Goal: Task Accomplishment & Management: Complete application form

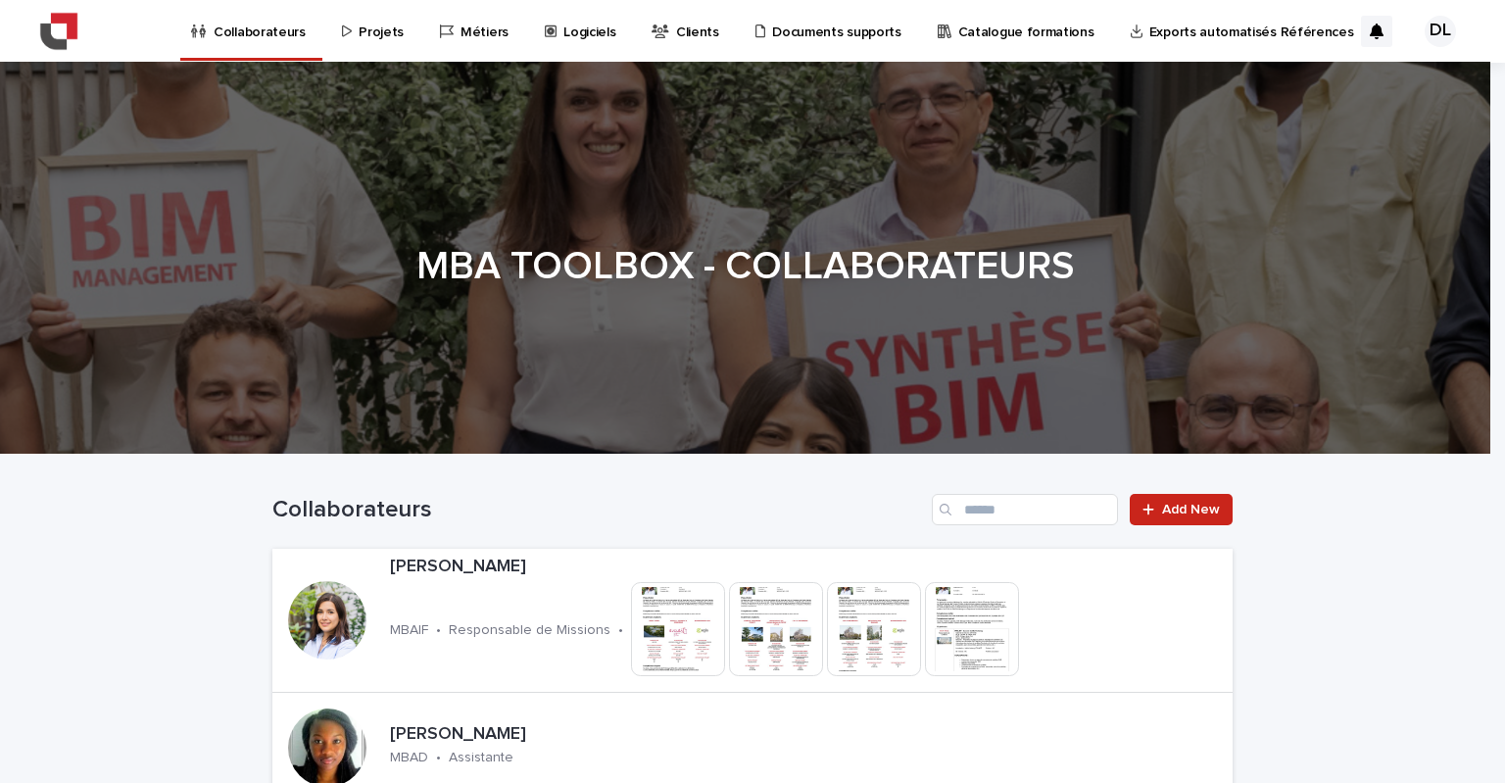
click at [376, 24] on p "Projets" at bounding box center [381, 20] width 45 height 41
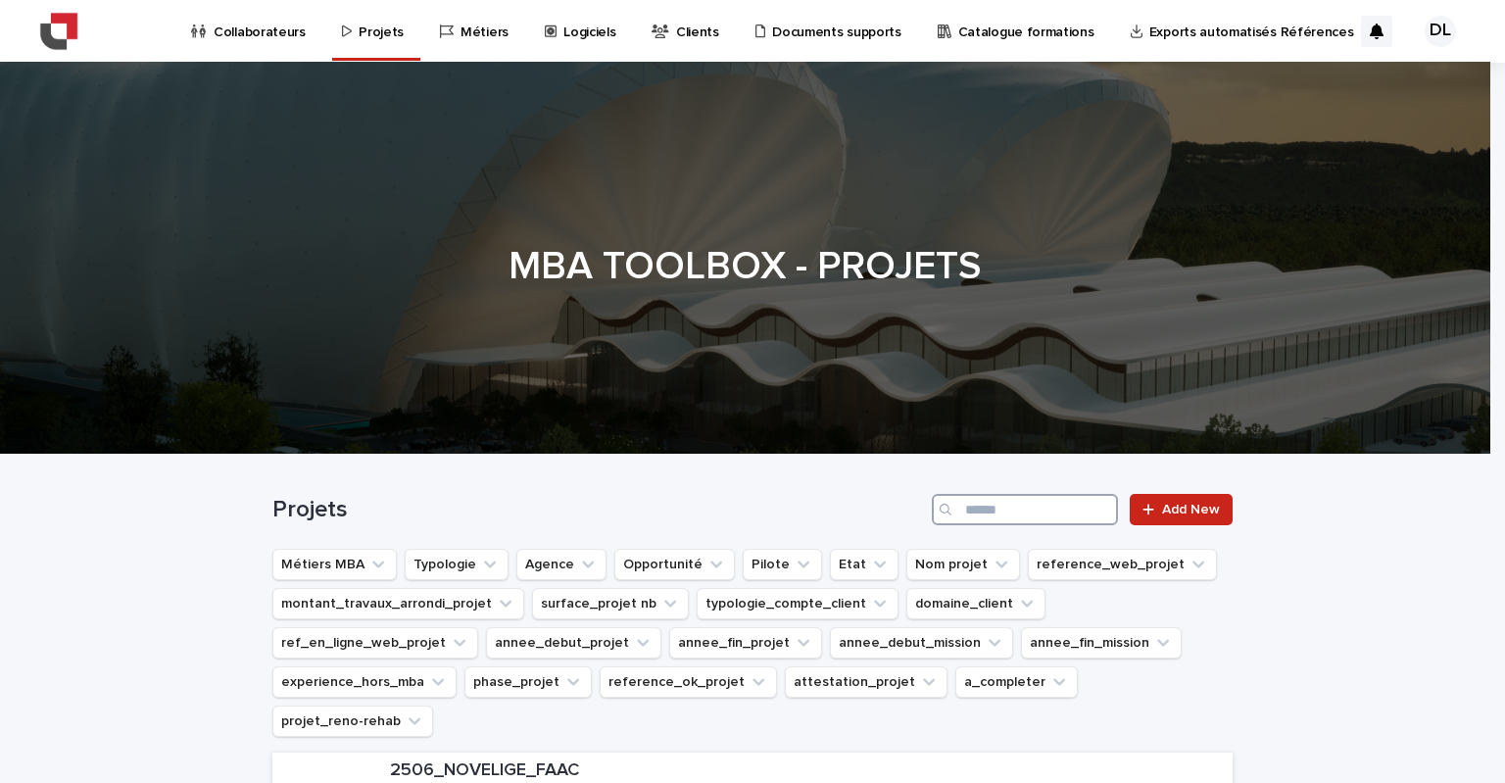
click at [978, 507] on input "Search" at bounding box center [1025, 509] width 186 height 31
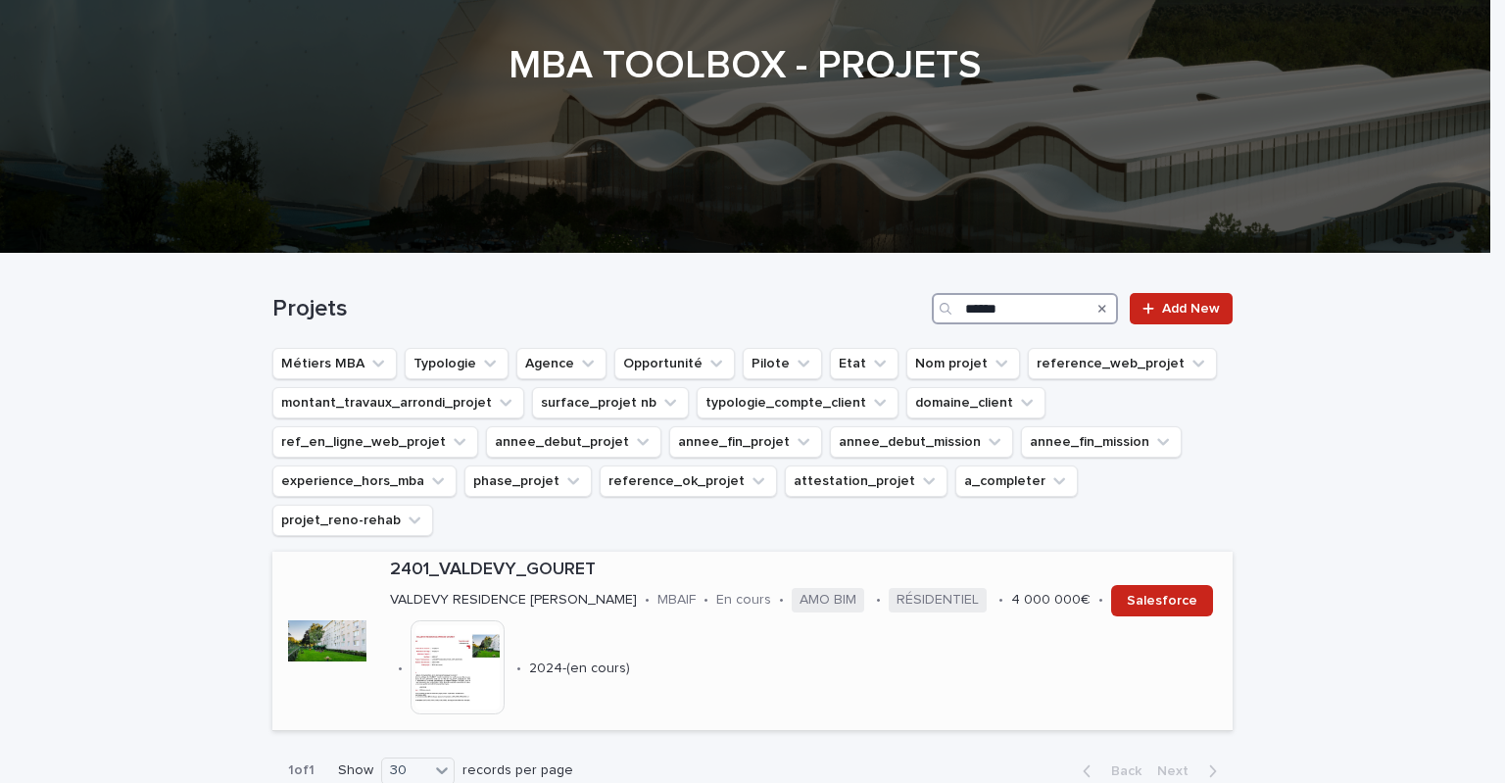
scroll to position [325, 0]
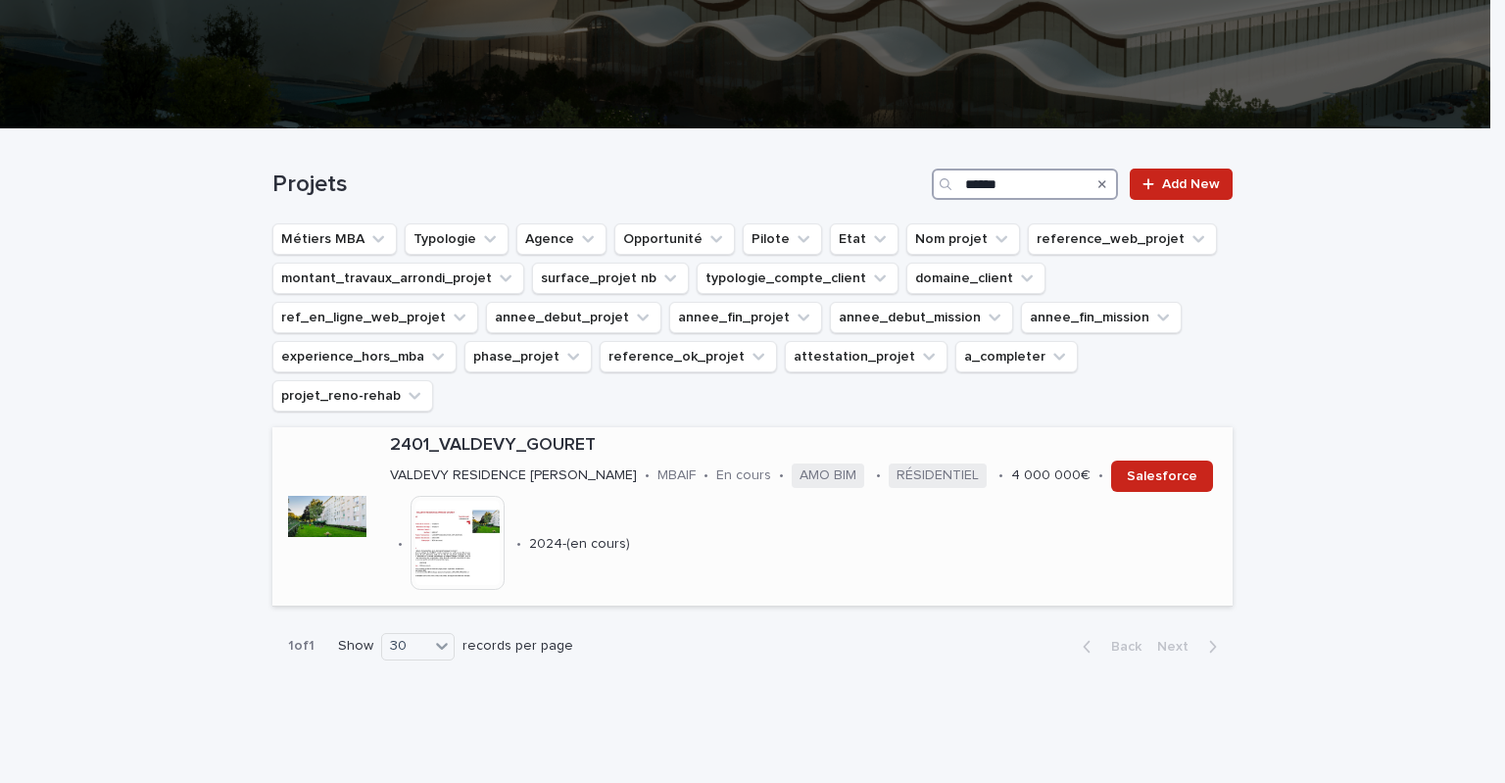
type input "******"
click at [454, 435] on p "2401_VALDEVY_GOURET" at bounding box center [807, 446] width 835 height 22
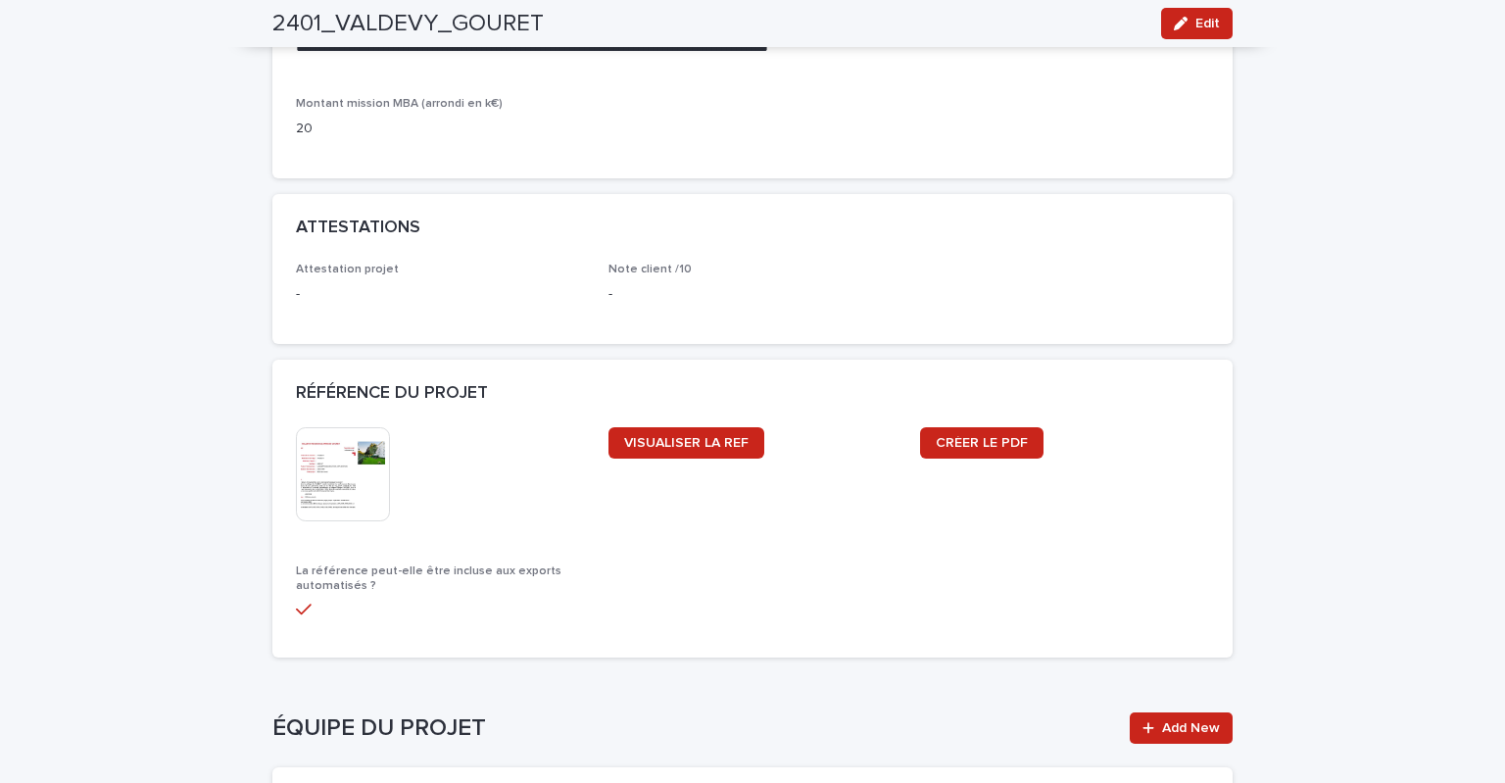
scroll to position [2057, 0]
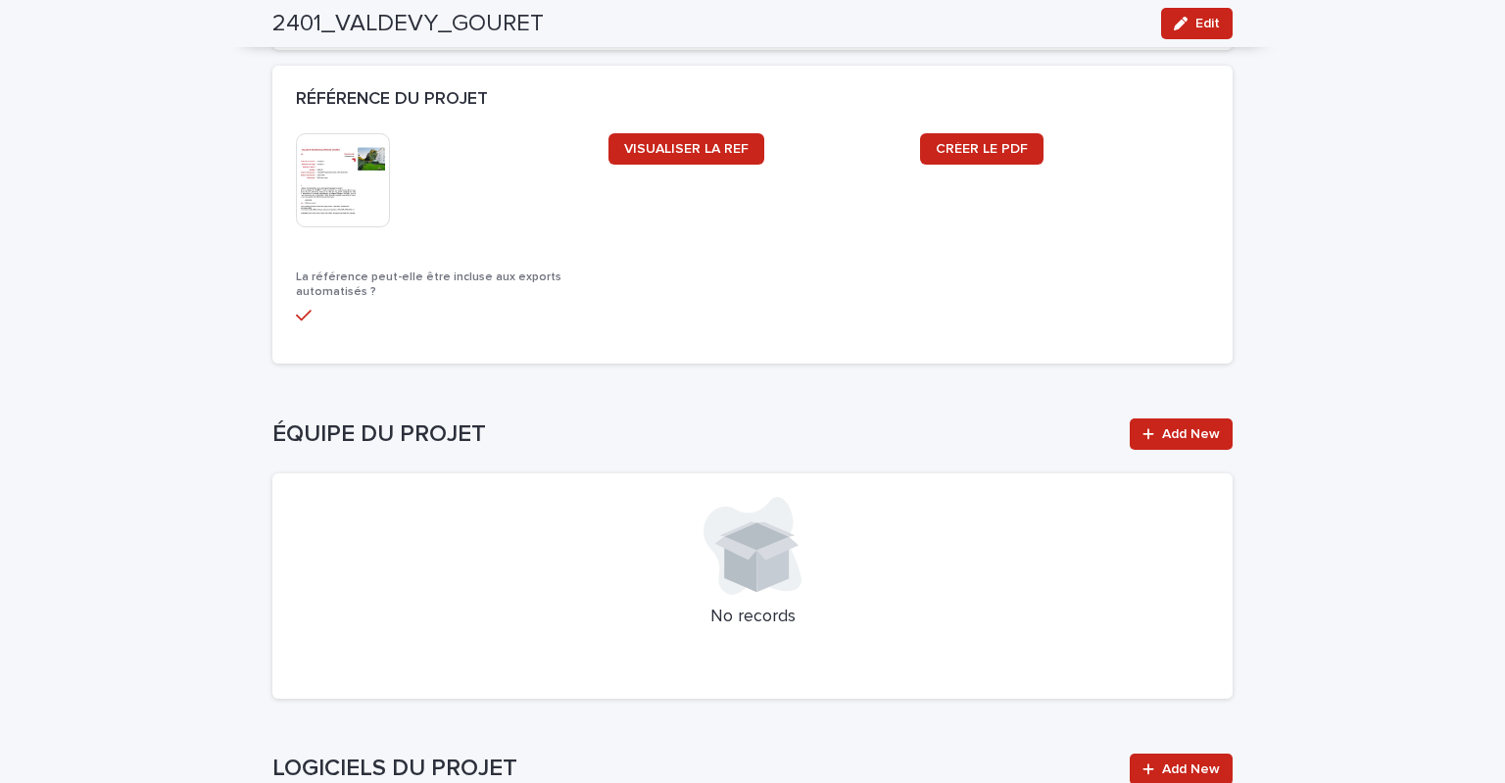
click at [757, 319] on div "This file cannot be opened Download File VISUALISER LA REF CRÉER LE PDF La réfé…" at bounding box center [752, 236] width 913 height 207
click at [1195, 24] on span "Edit" at bounding box center [1207, 24] width 24 height 14
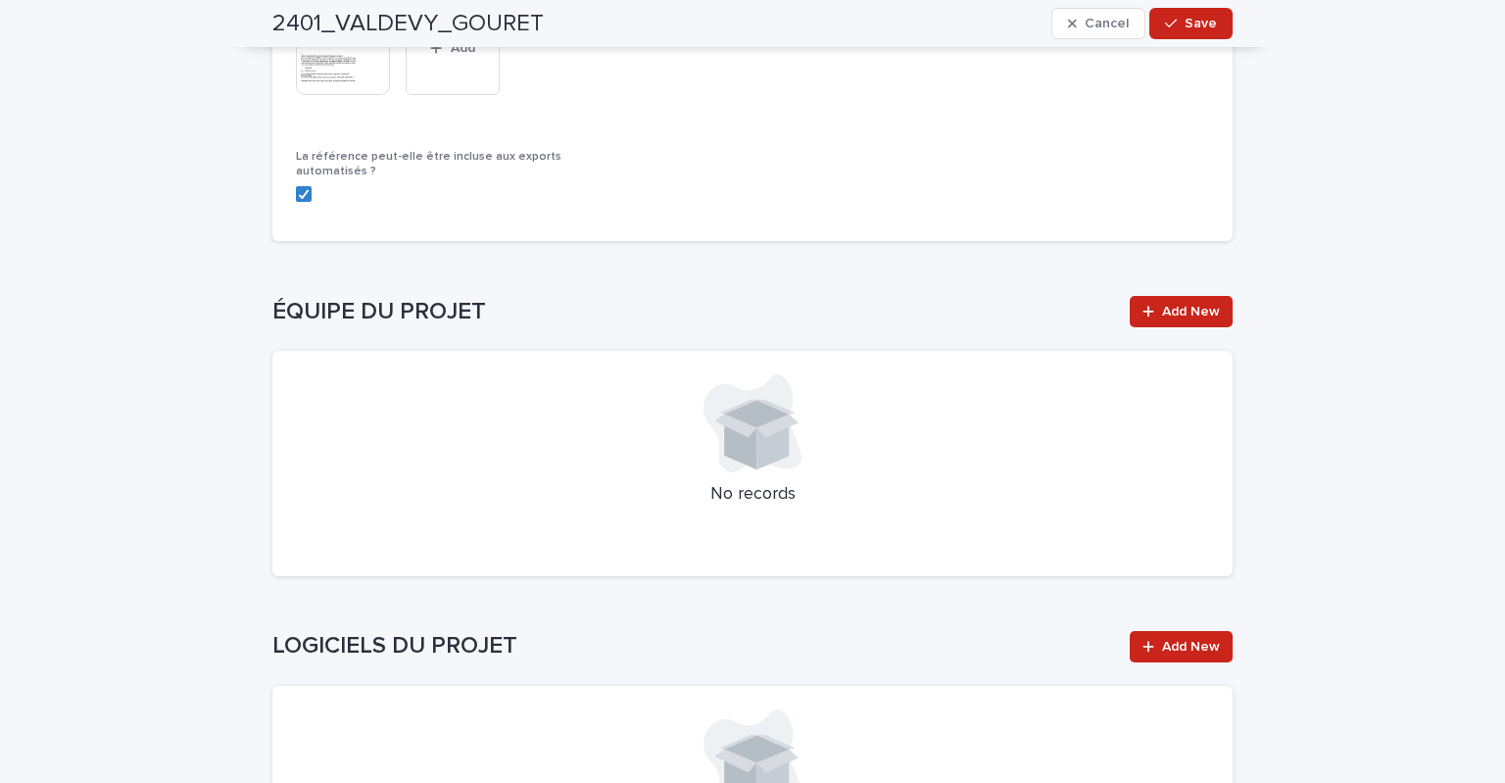
scroll to position [2778, 0]
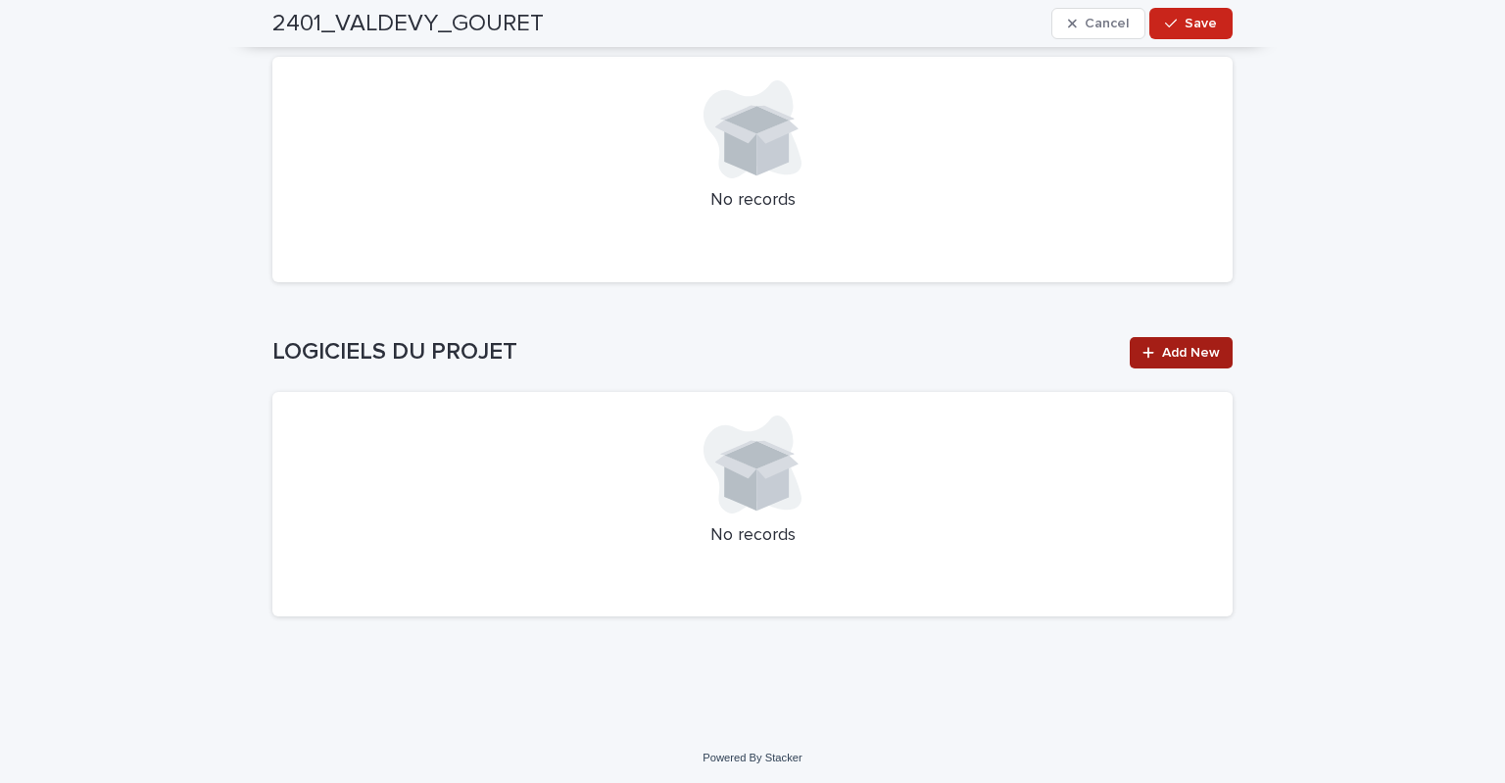
click at [1181, 348] on span "Add New" at bounding box center [1191, 353] width 58 height 14
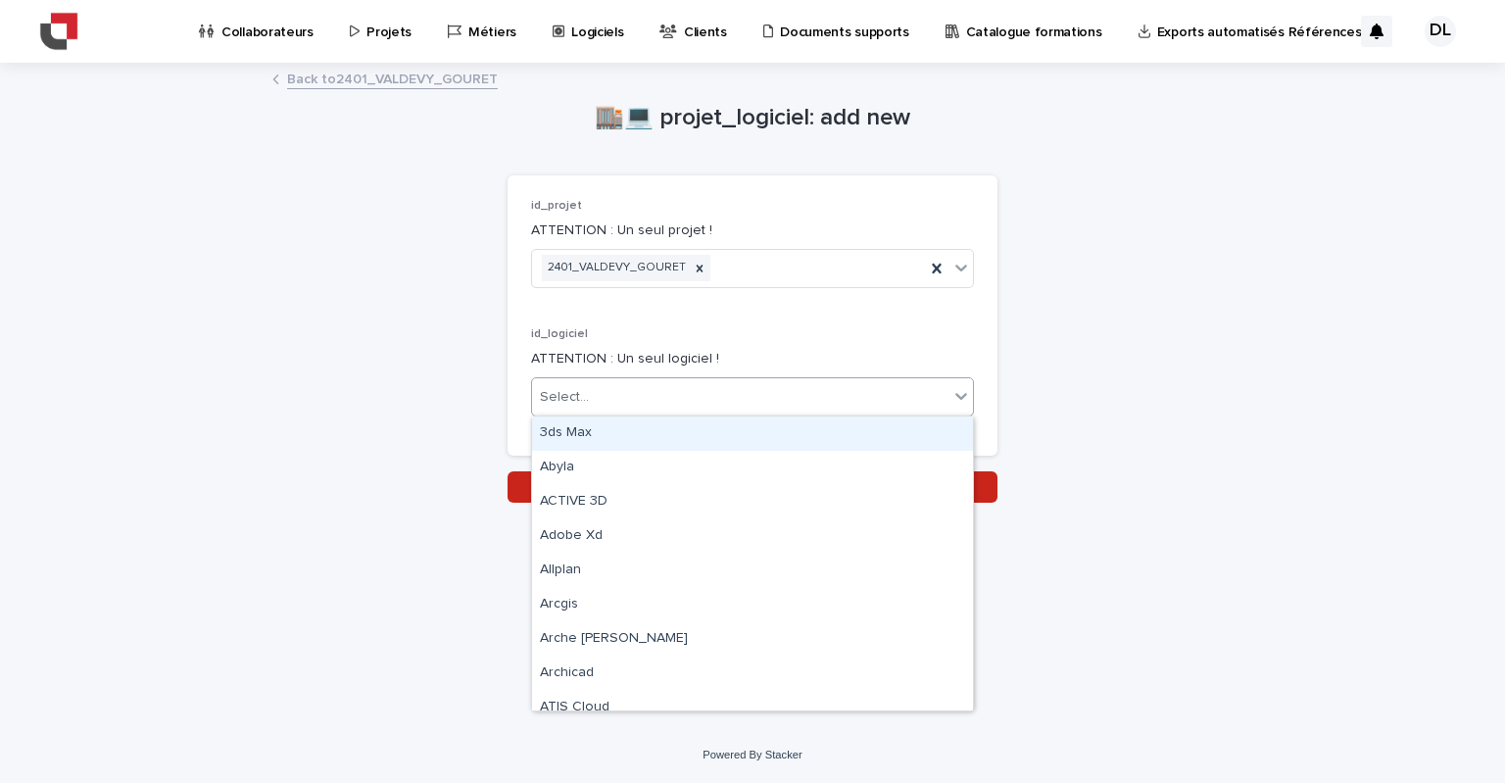
click at [693, 395] on div "Select..." at bounding box center [740, 397] width 416 height 32
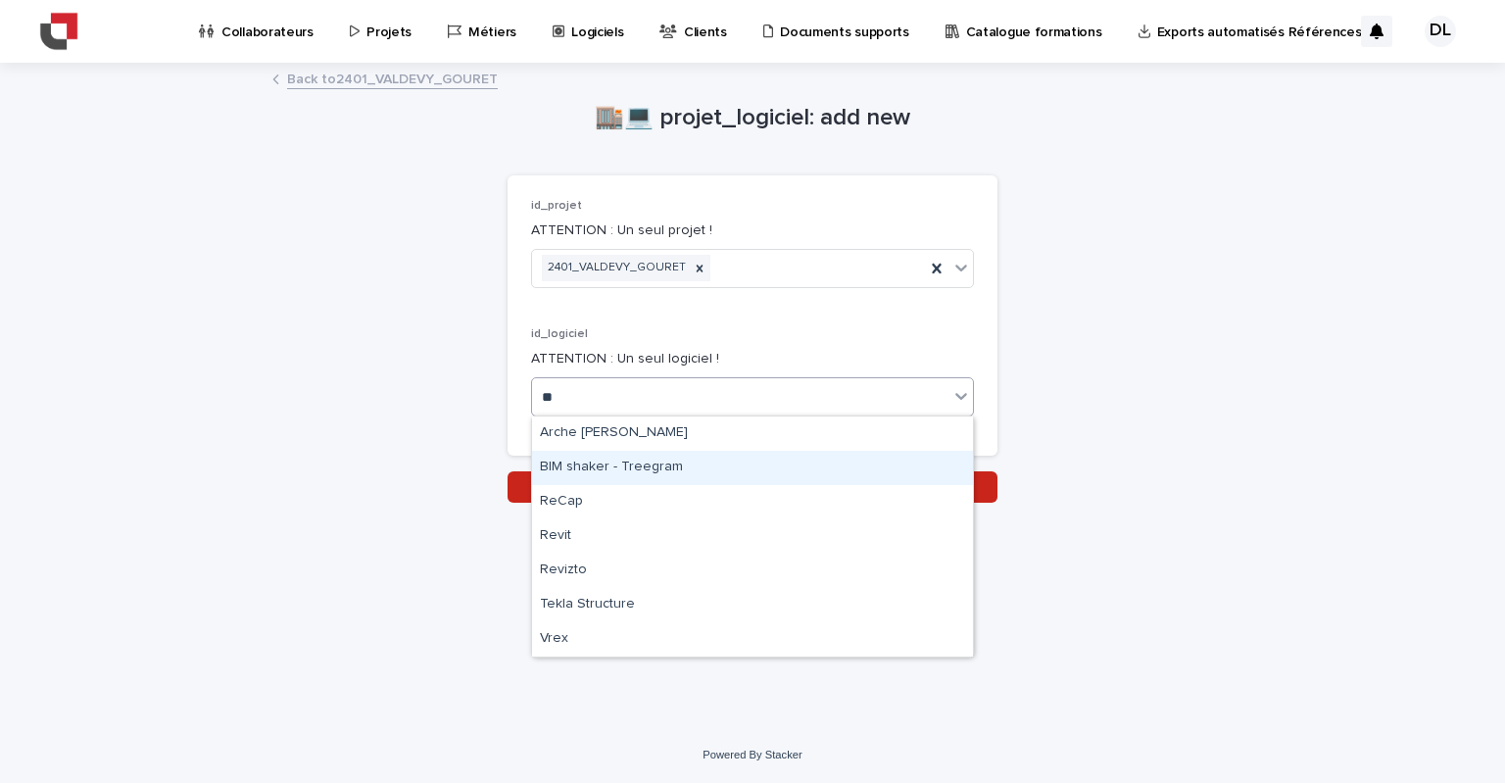
type input "***"
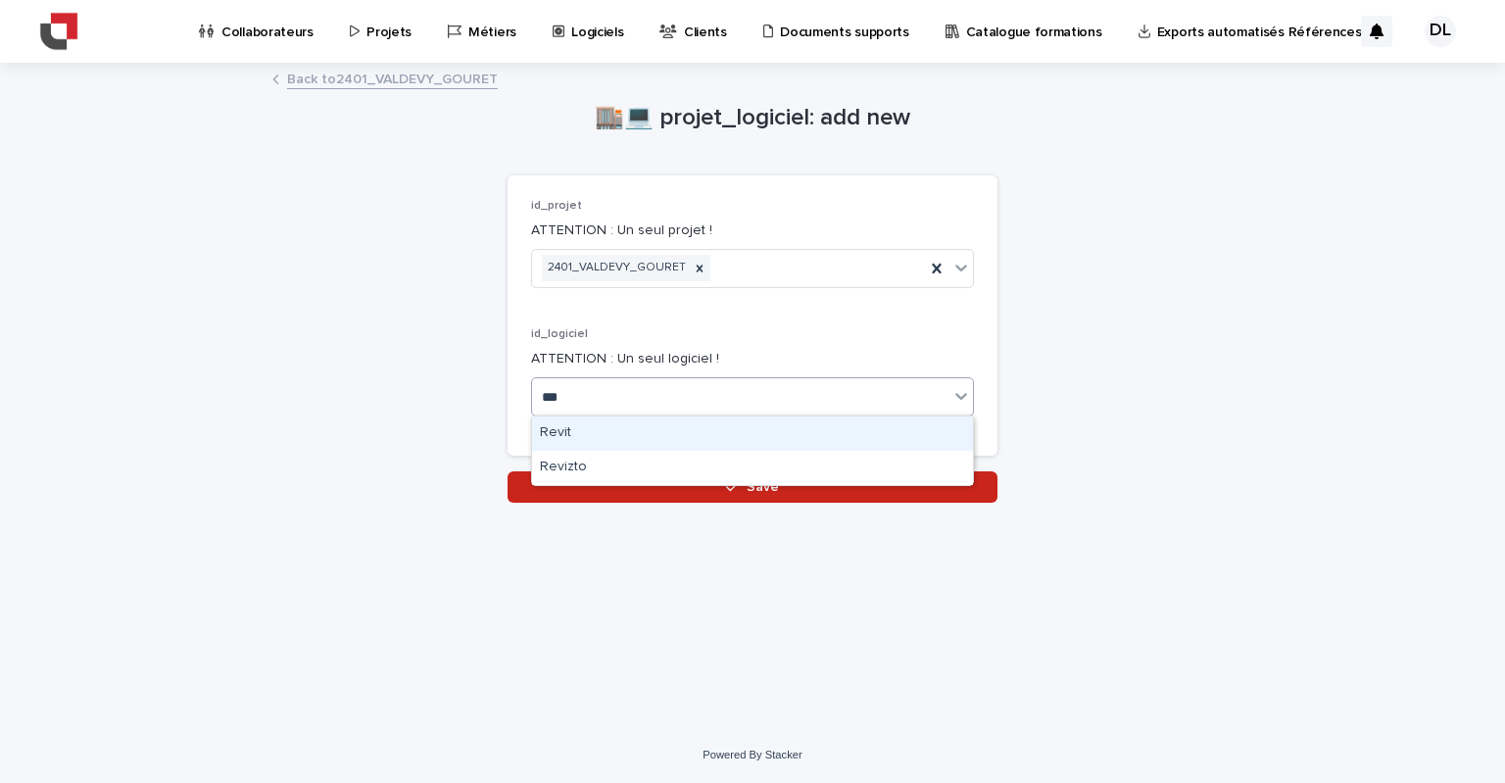
click at [632, 434] on div "Revit" at bounding box center [752, 433] width 441 height 34
type input "****"
click at [637, 435] on div "Solibri" at bounding box center [752, 433] width 441 height 34
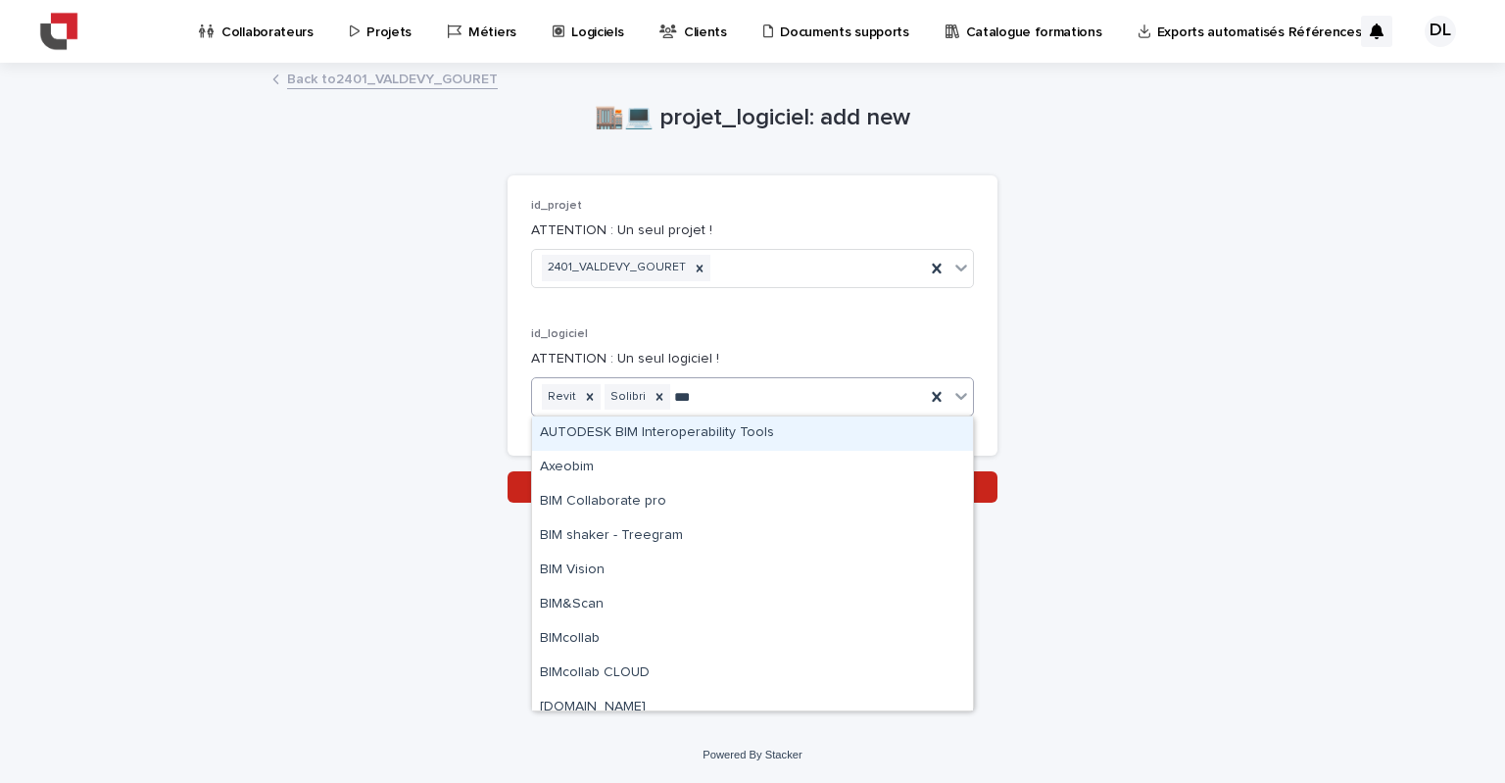
type input "****"
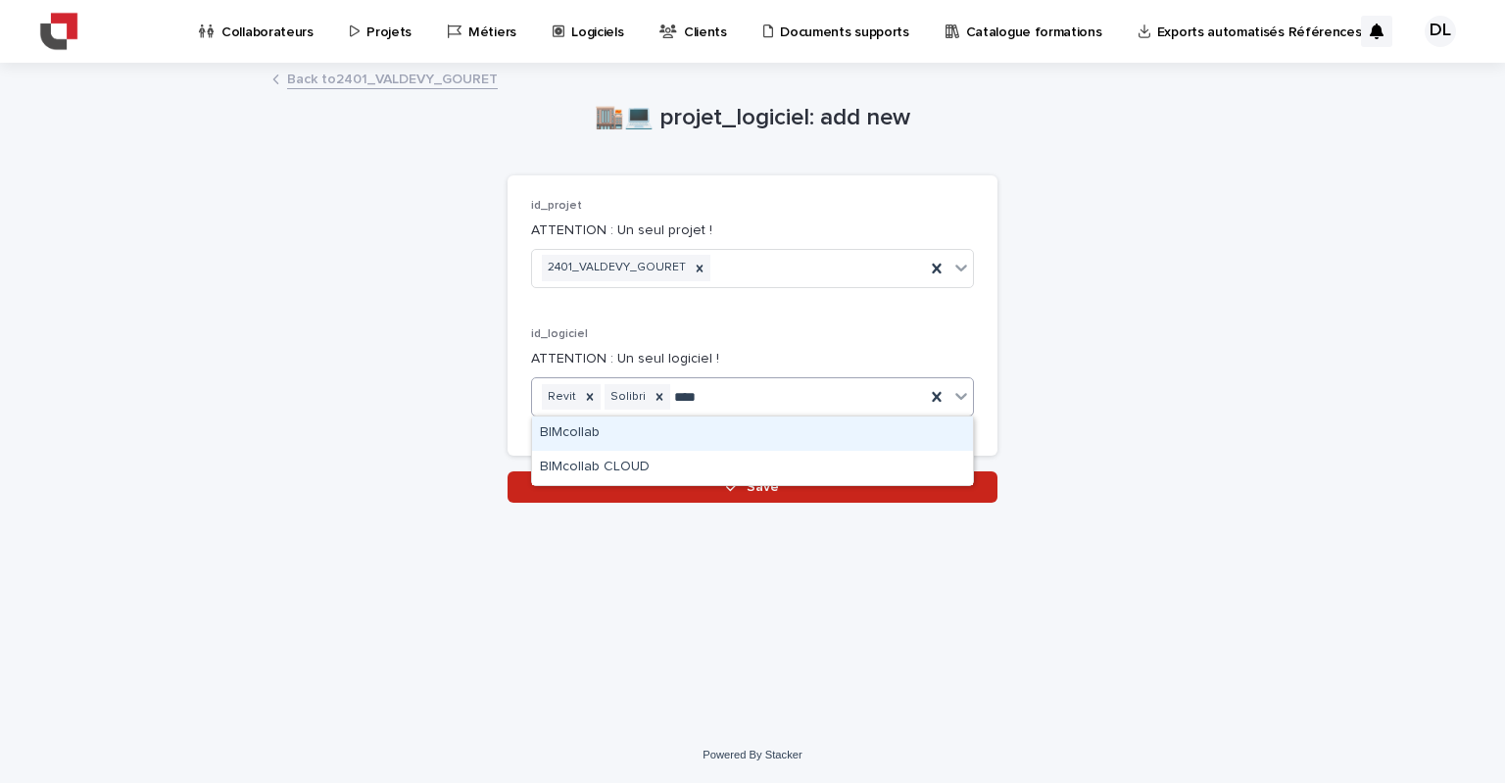
click at [712, 422] on div "BIMcollab" at bounding box center [752, 433] width 441 height 34
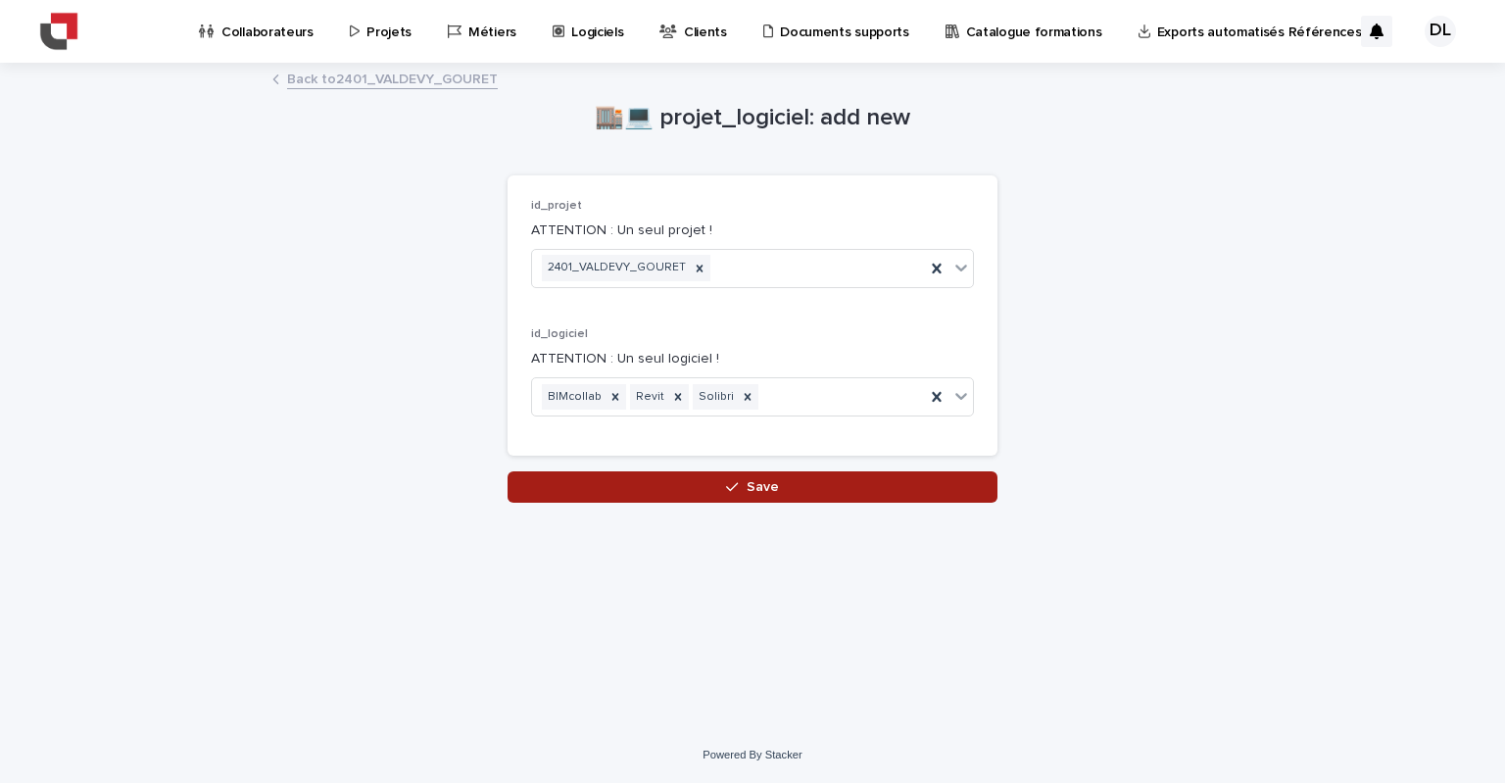
click at [753, 495] on button "Save" at bounding box center [752, 486] width 490 height 31
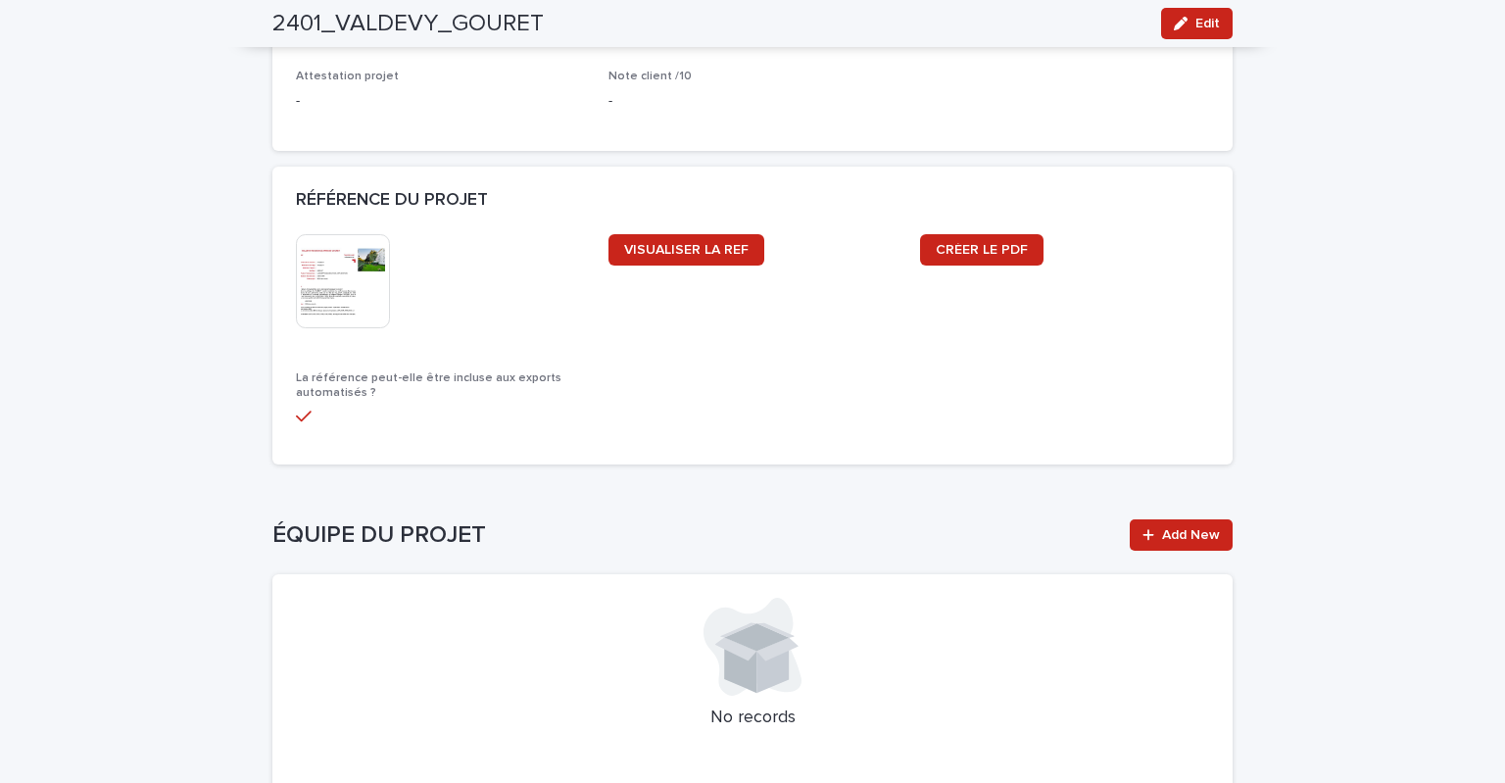
scroll to position [2120, 0]
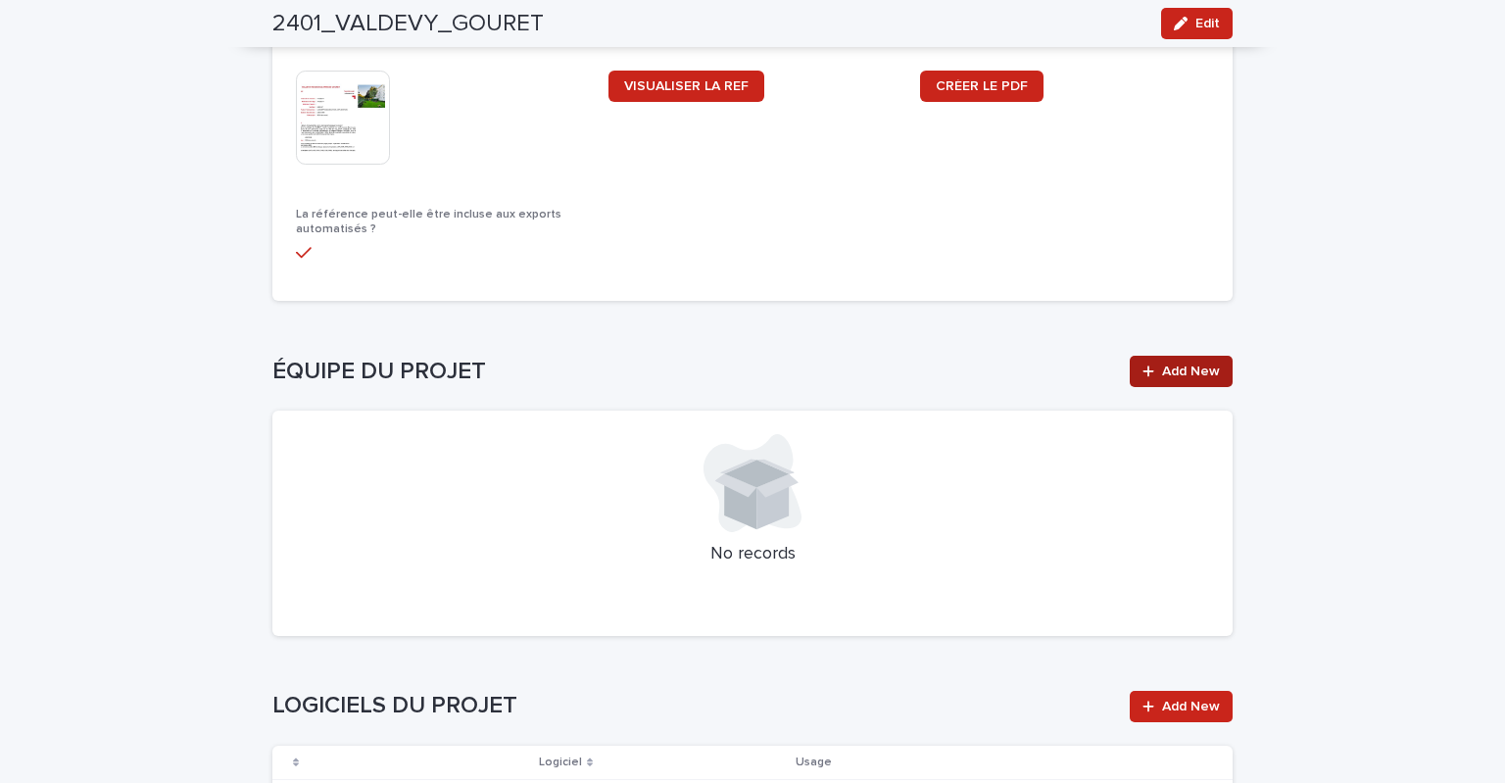
click at [1172, 379] on link "Add New" at bounding box center [1181, 371] width 103 height 31
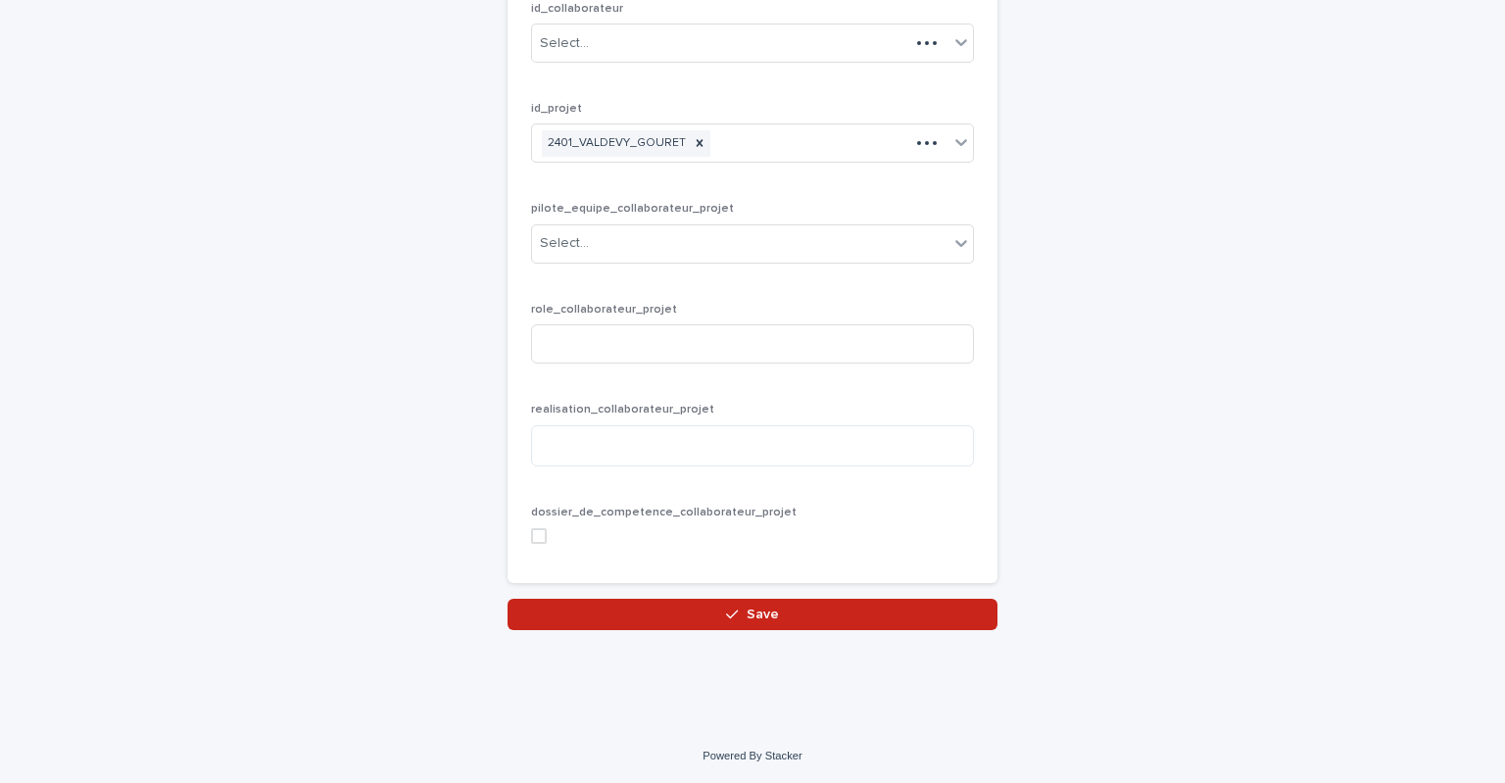
scroll to position [196, 0]
click at [575, 339] on input at bounding box center [752, 344] width 443 height 39
type input "*"
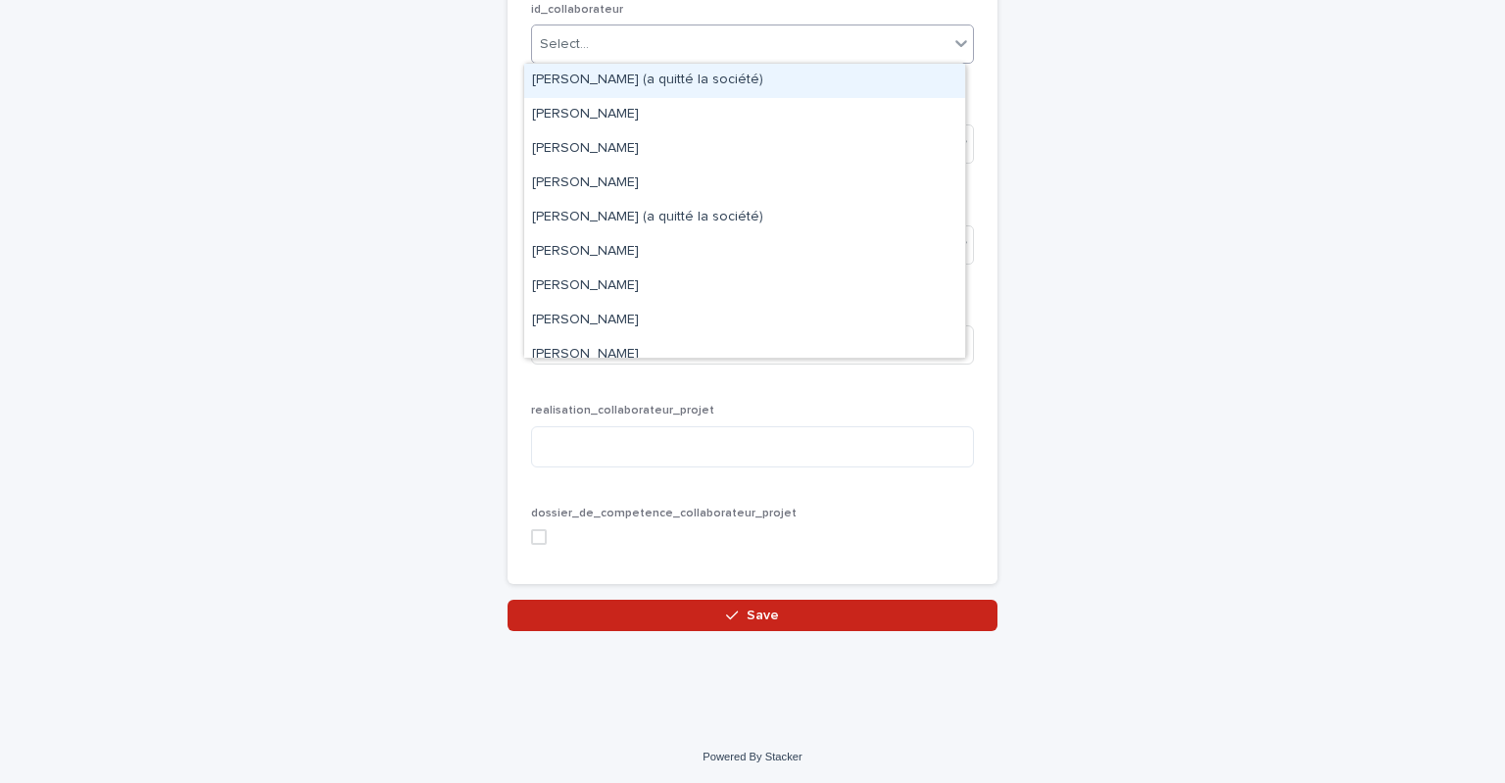
click at [564, 58] on div "Select..." at bounding box center [740, 44] width 416 height 32
type input "***"
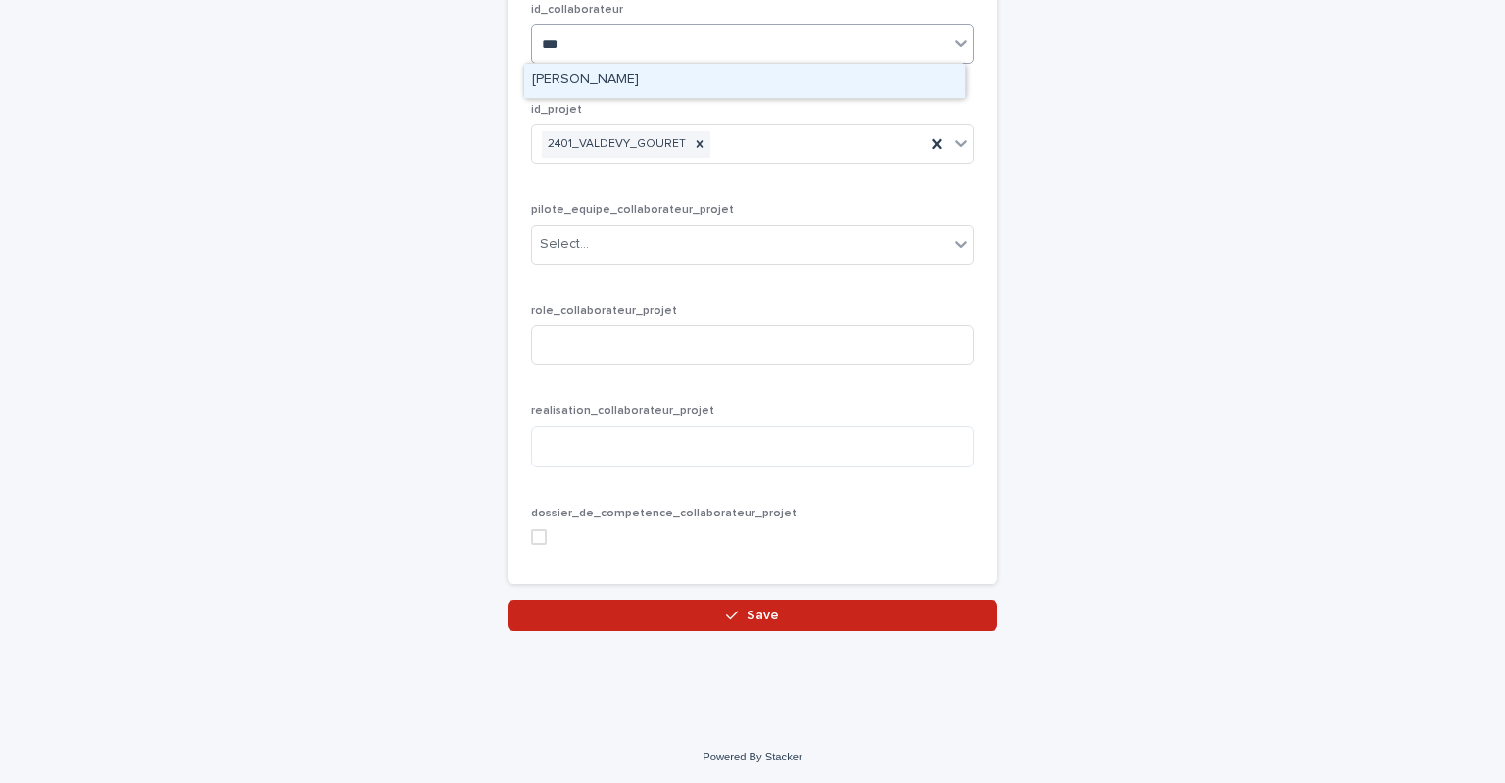
click at [574, 78] on div "[PERSON_NAME]" at bounding box center [744, 81] width 441 height 34
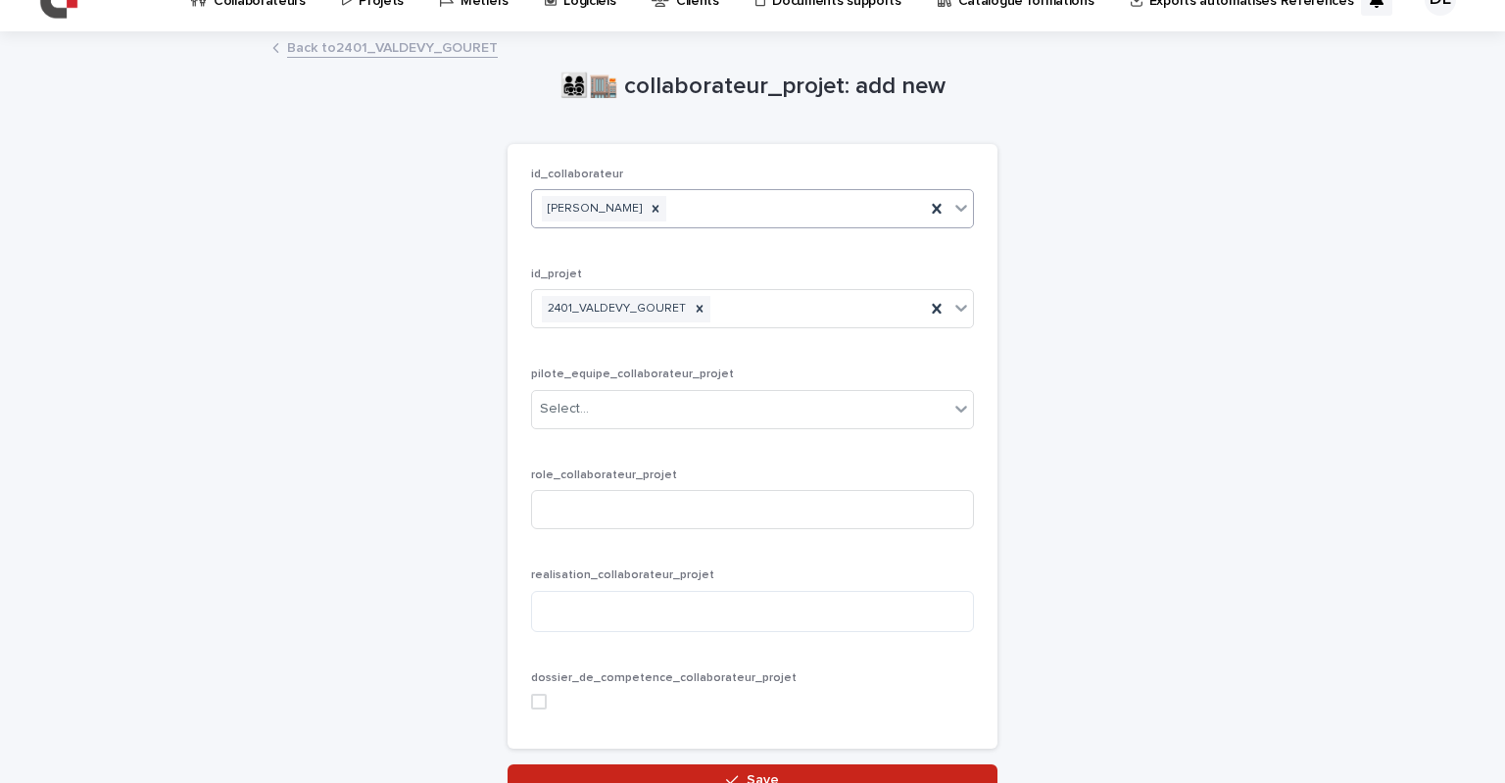
scroll to position [121, 0]
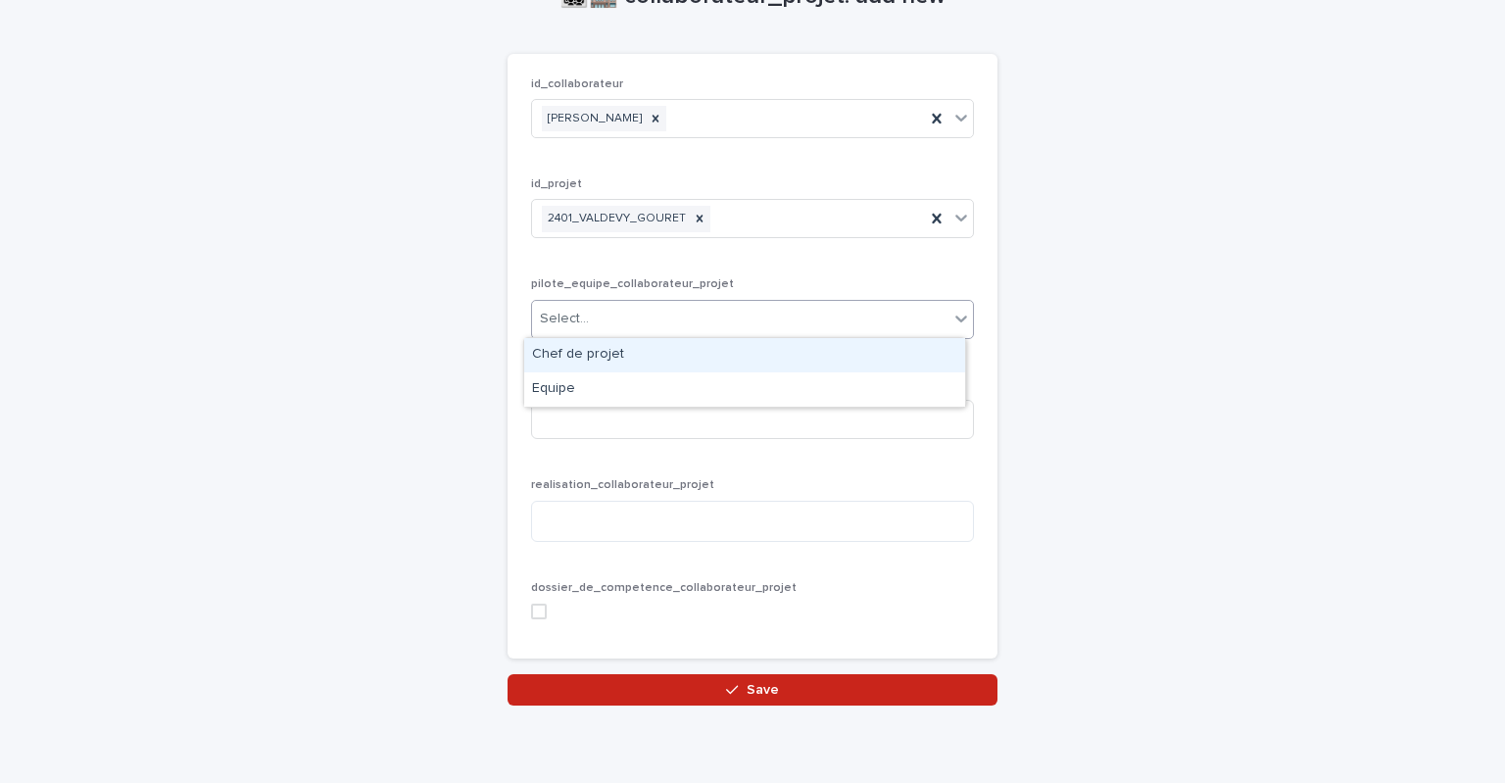
click at [600, 327] on div "Select..." at bounding box center [740, 319] width 416 height 32
click at [602, 360] on div "Chef de projet" at bounding box center [744, 355] width 441 height 34
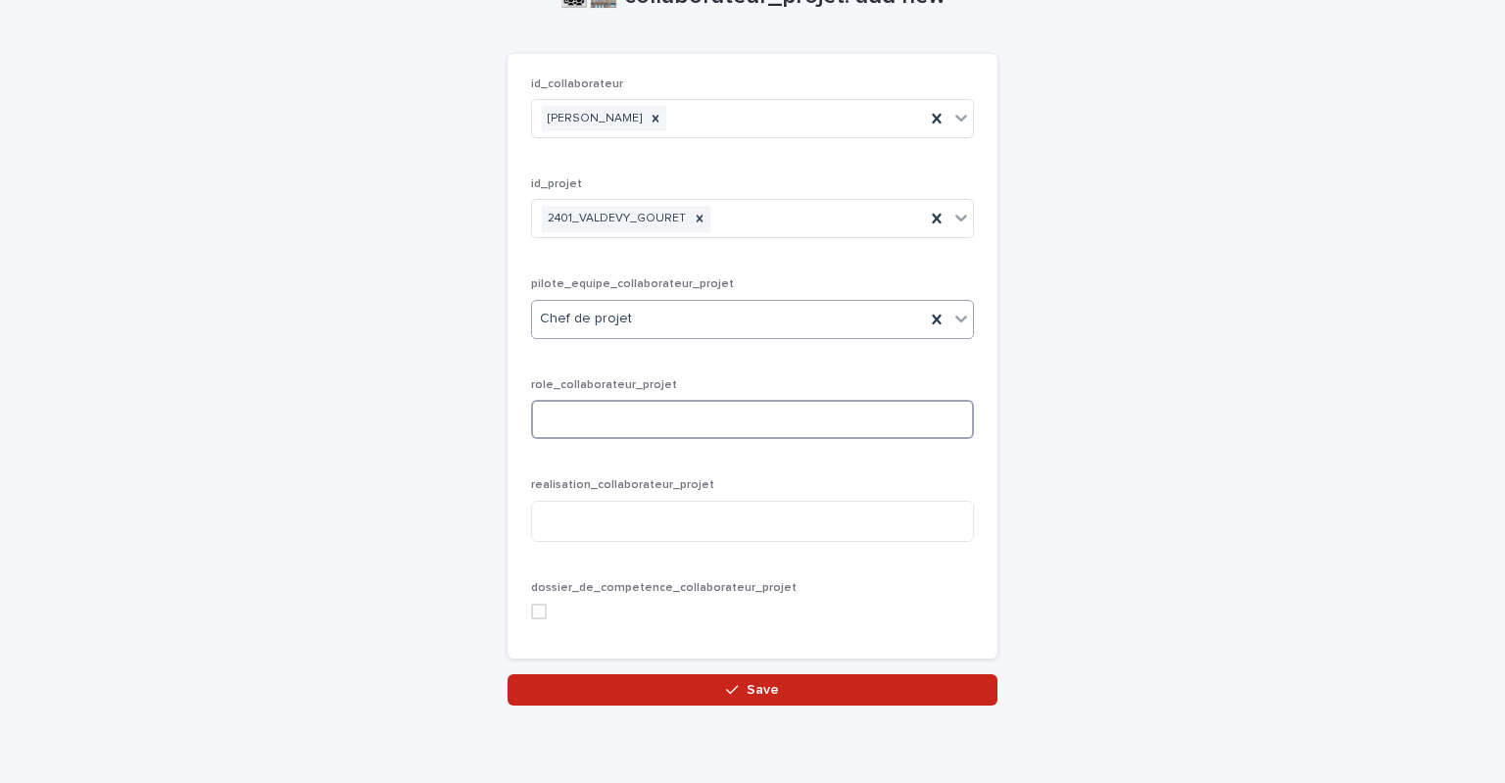
click at [583, 426] on input at bounding box center [752, 419] width 443 height 39
click at [642, 532] on textarea at bounding box center [752, 522] width 443 height 42
click at [401, 544] on div "👨‍👩‍👧‍👦🏬 collaborateur_projet: add new Loading... Saving… Loading... Saving… Lo…" at bounding box center [752, 324] width 960 height 762
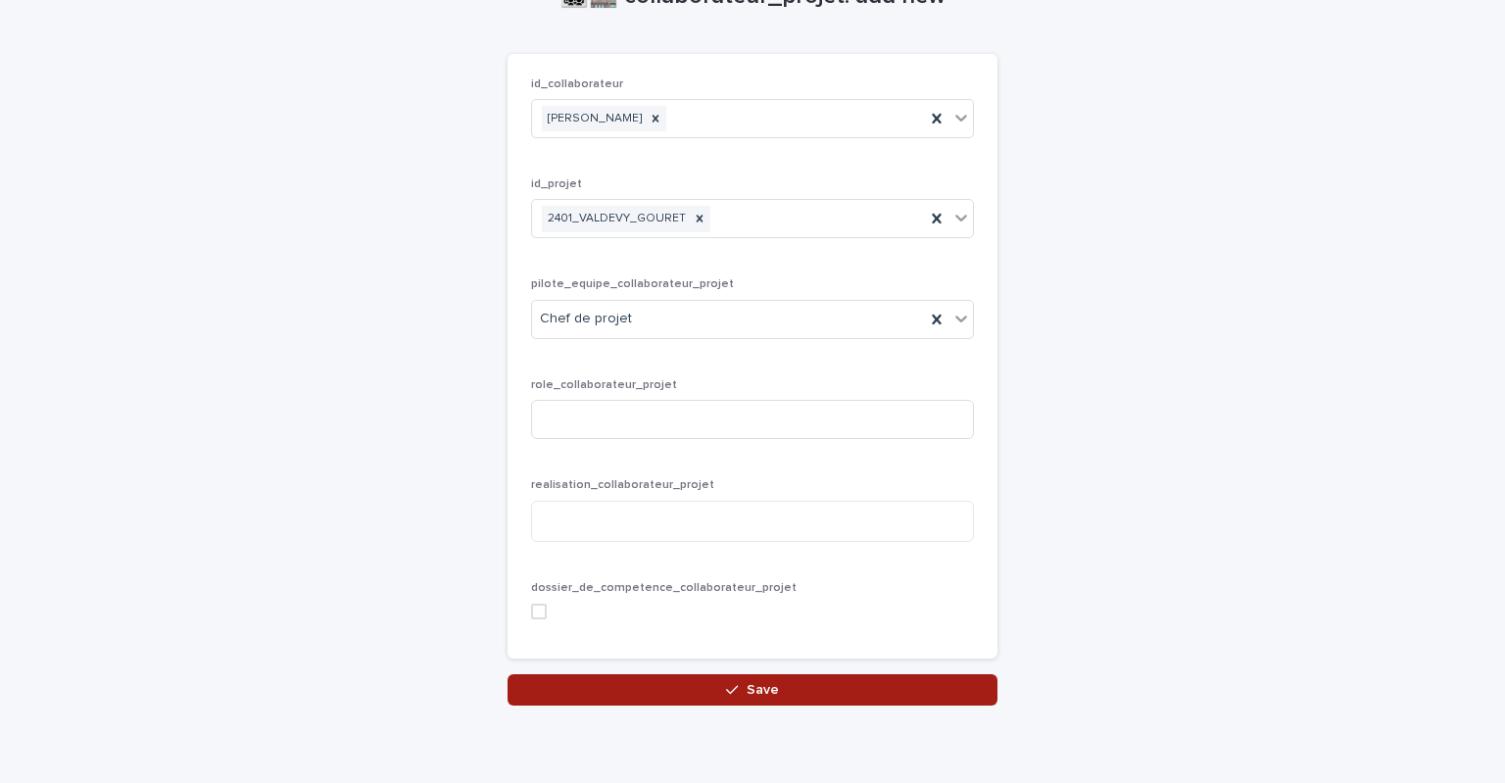
click at [682, 688] on button "Save" at bounding box center [752, 689] width 490 height 31
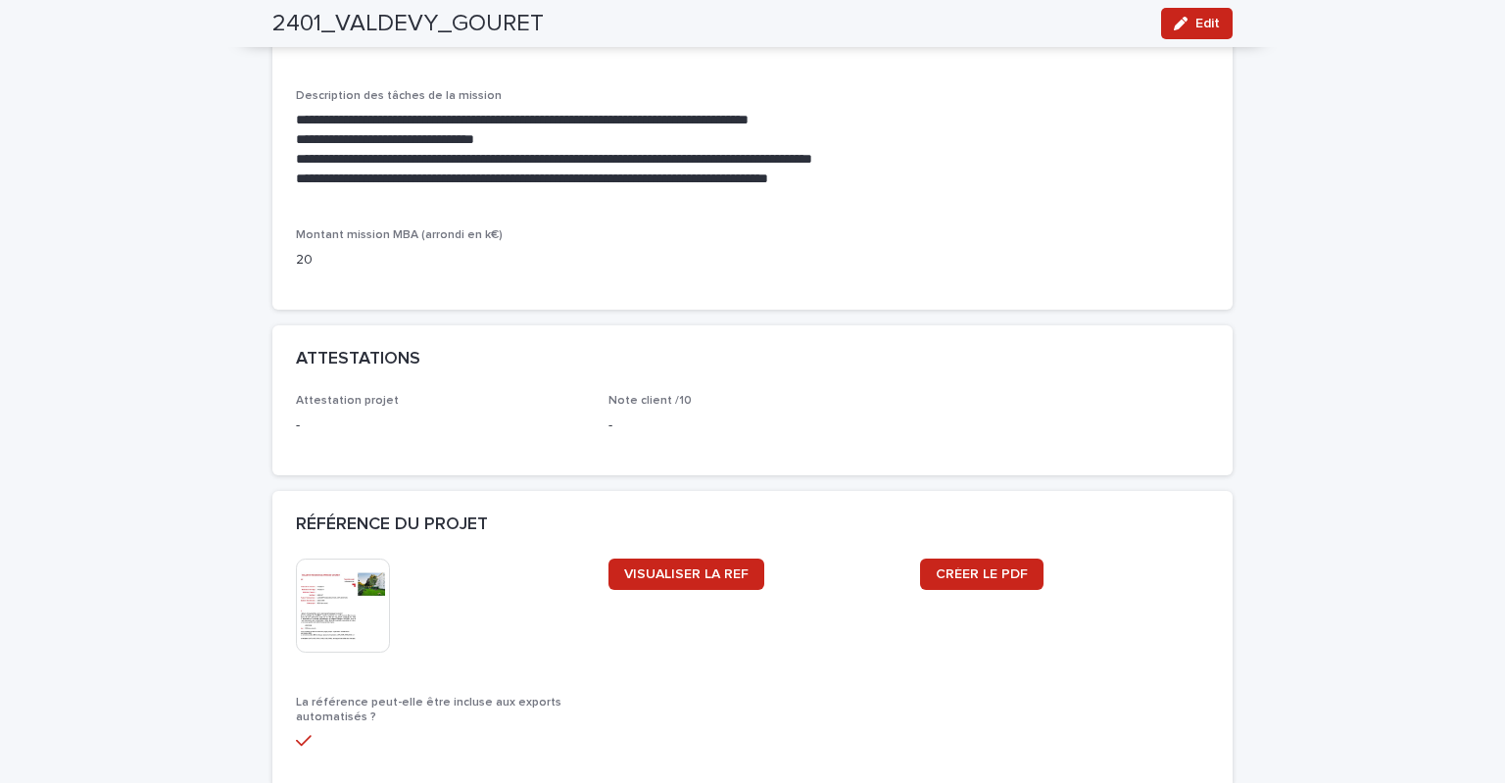
scroll to position [1889, 0]
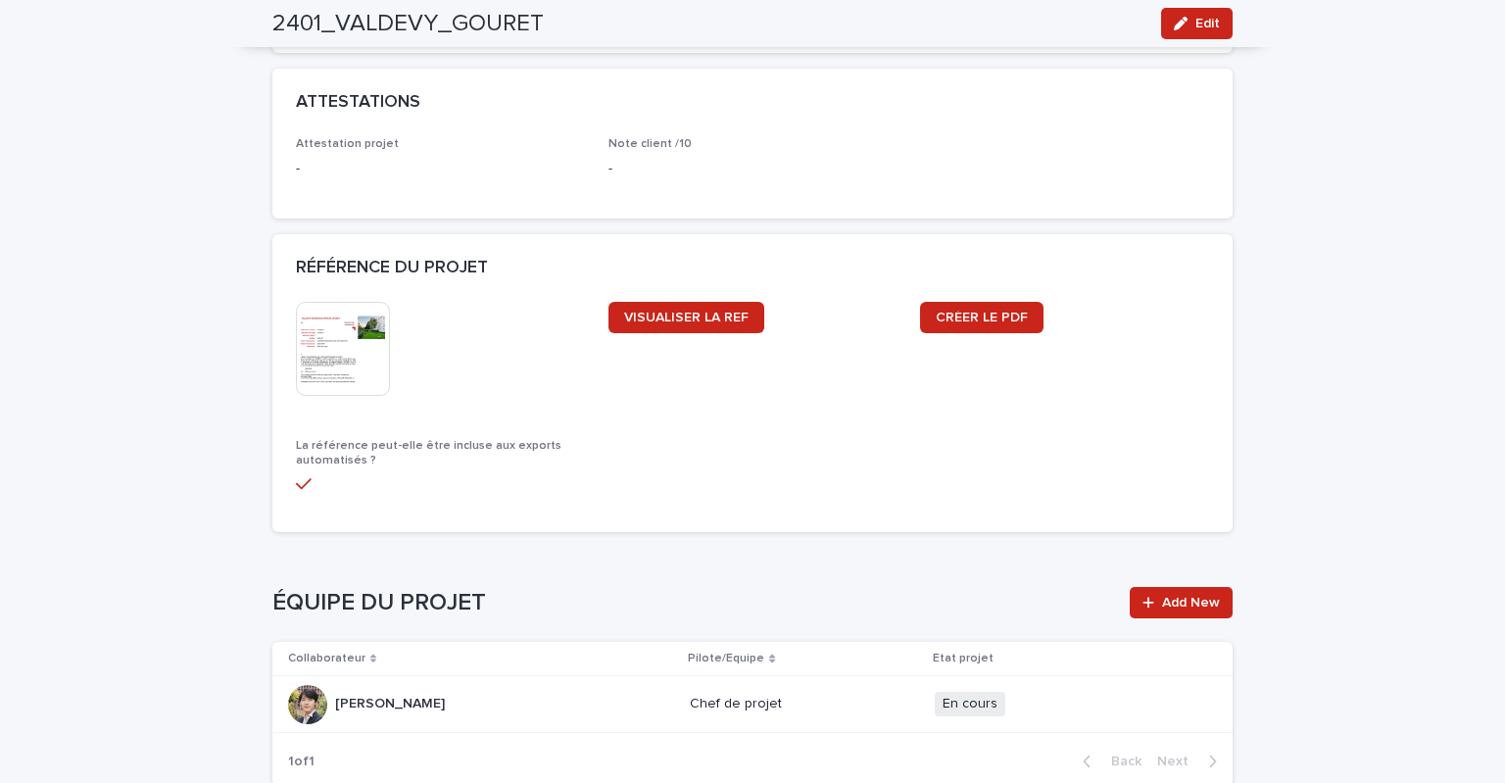
click at [309, 352] on img at bounding box center [343, 349] width 94 height 94
